Goal: Navigation & Orientation: Understand site structure

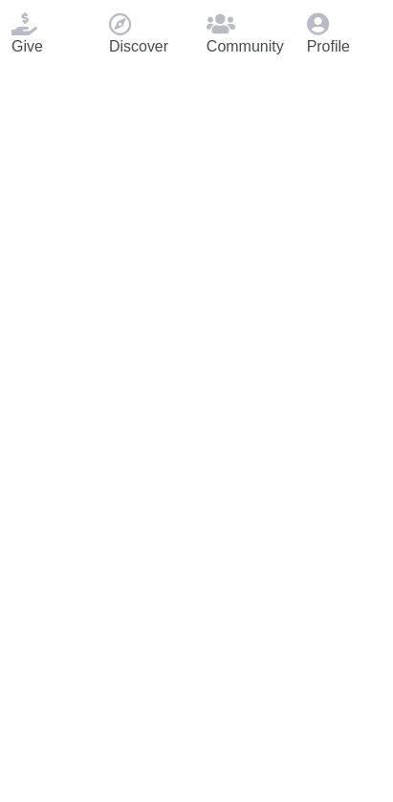
click at [329, 35] on icon at bounding box center [318, 23] width 22 height 23
click at [355, 70] on div "Profile" at bounding box center [343, 35] width 97 height 70
click at [329, 31] on span at bounding box center [318, 22] width 22 height 16
click at [235, 31] on span at bounding box center [220, 22] width 29 height 16
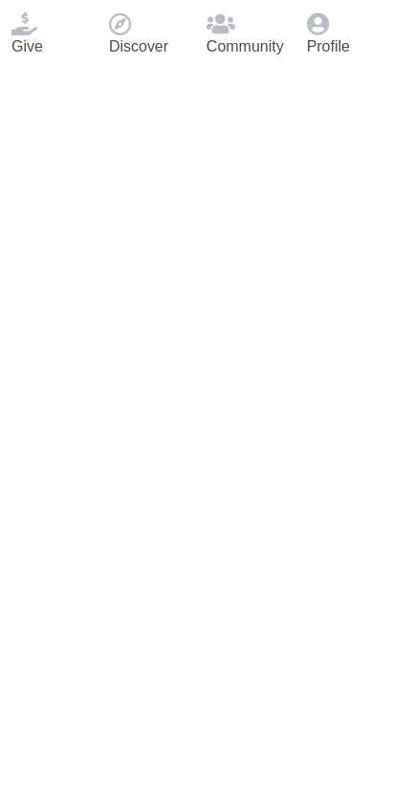
click at [235, 31] on span at bounding box center [220, 22] width 29 height 16
click at [360, 70] on div "Profile" at bounding box center [343, 35] width 97 height 70
click at [355, 70] on div "Profile" at bounding box center [343, 35] width 97 height 70
click at [329, 35] on icon at bounding box center [318, 23] width 22 height 23
click at [131, 31] on span at bounding box center [120, 22] width 22 height 16
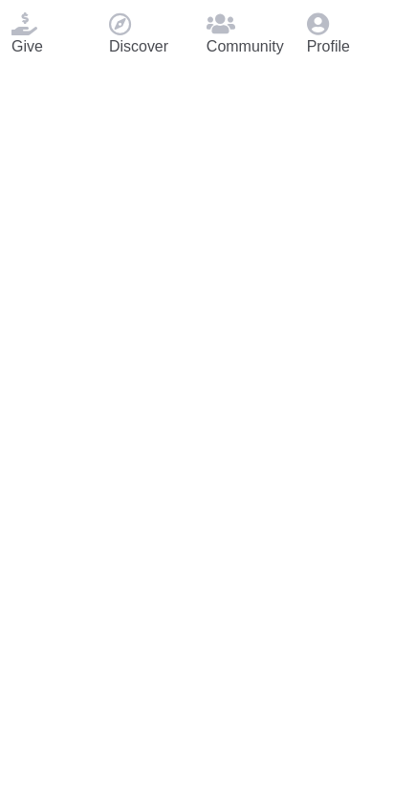
click at [159, 70] on div "Discover" at bounding box center [145, 35] width 97 height 70
click at [30, 70] on div "Give" at bounding box center [48, 35] width 97 height 70
click at [57, 58] on p "Give" at bounding box center [48, 46] width 75 height 23
